Goal: Information Seeking & Learning: Learn about a topic

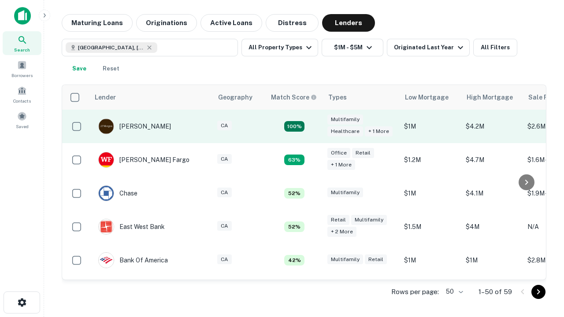
click at [313, 127] on td "100%" at bounding box center [294, 127] width 57 height 34
